Goal: Navigation & Orientation: Find specific page/section

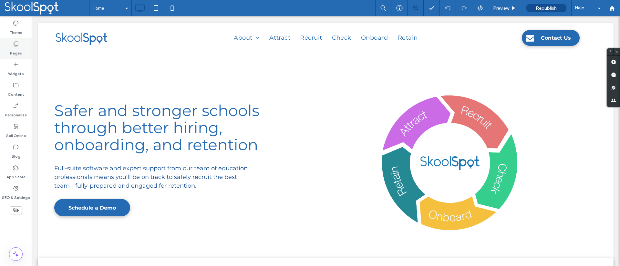
click at [17, 39] on div "Pages" at bounding box center [16, 48] width 32 height 21
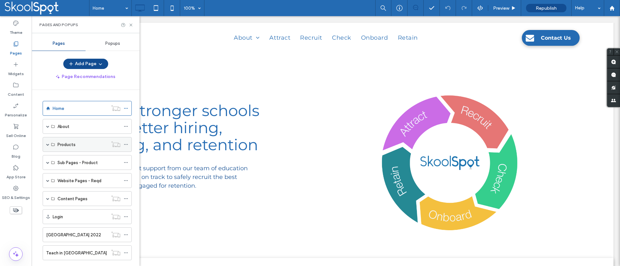
scroll to position [86, 0]
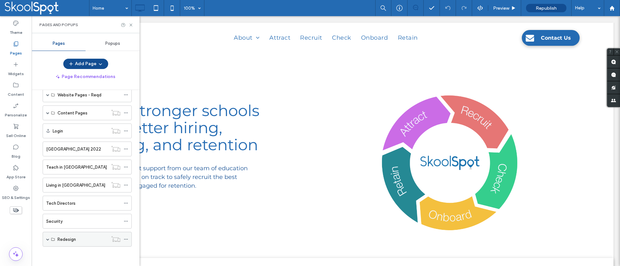
click at [54, 246] on div "Redesign" at bounding box center [87, 239] width 89 height 15
click at [55, 242] on div "Redesign" at bounding box center [87, 239] width 89 height 15
click at [53, 239] on icon at bounding box center [53, 240] width 4 height 4
click at [50, 239] on div "Redesign" at bounding box center [87, 239] width 89 height 15
click at [46, 239] on span at bounding box center [47, 239] width 3 height 3
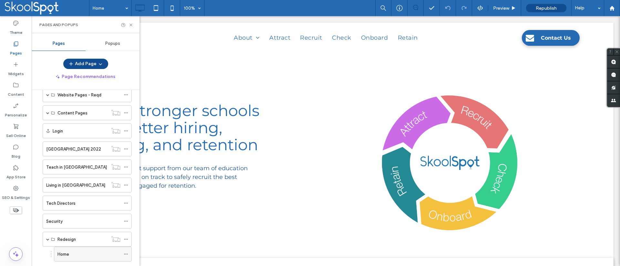
click at [72, 255] on div "Home" at bounding box center [88, 254] width 63 height 7
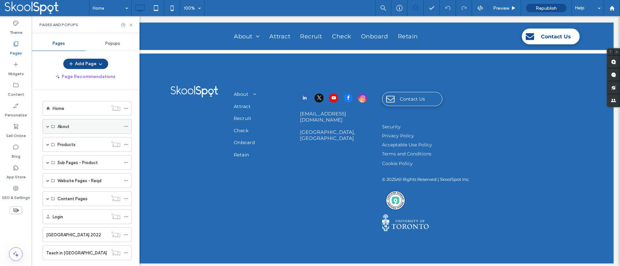
click at [46, 126] on span at bounding box center [47, 126] width 3 height 3
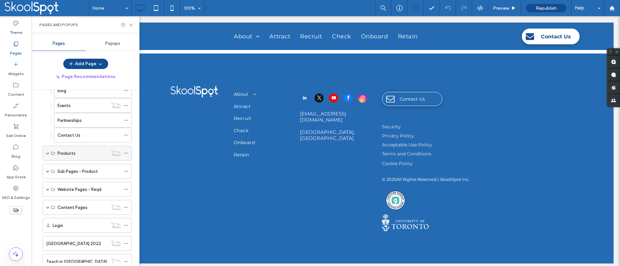
click at [46, 153] on span at bounding box center [47, 153] width 3 height 3
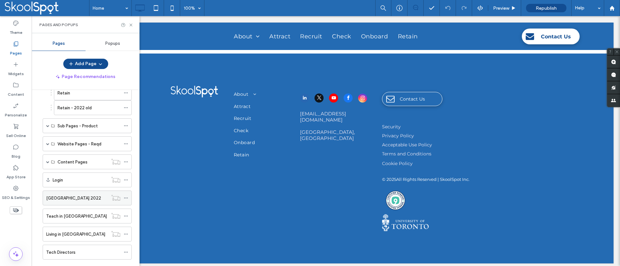
scroll to position [260, 0]
click at [47, 161] on span at bounding box center [47, 161] width 3 height 3
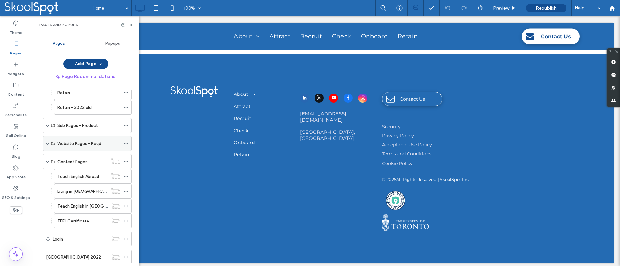
click at [46, 144] on div "Website Pages - Reqd" at bounding box center [87, 143] width 89 height 15
